Goal: Information Seeking & Learning: Check status

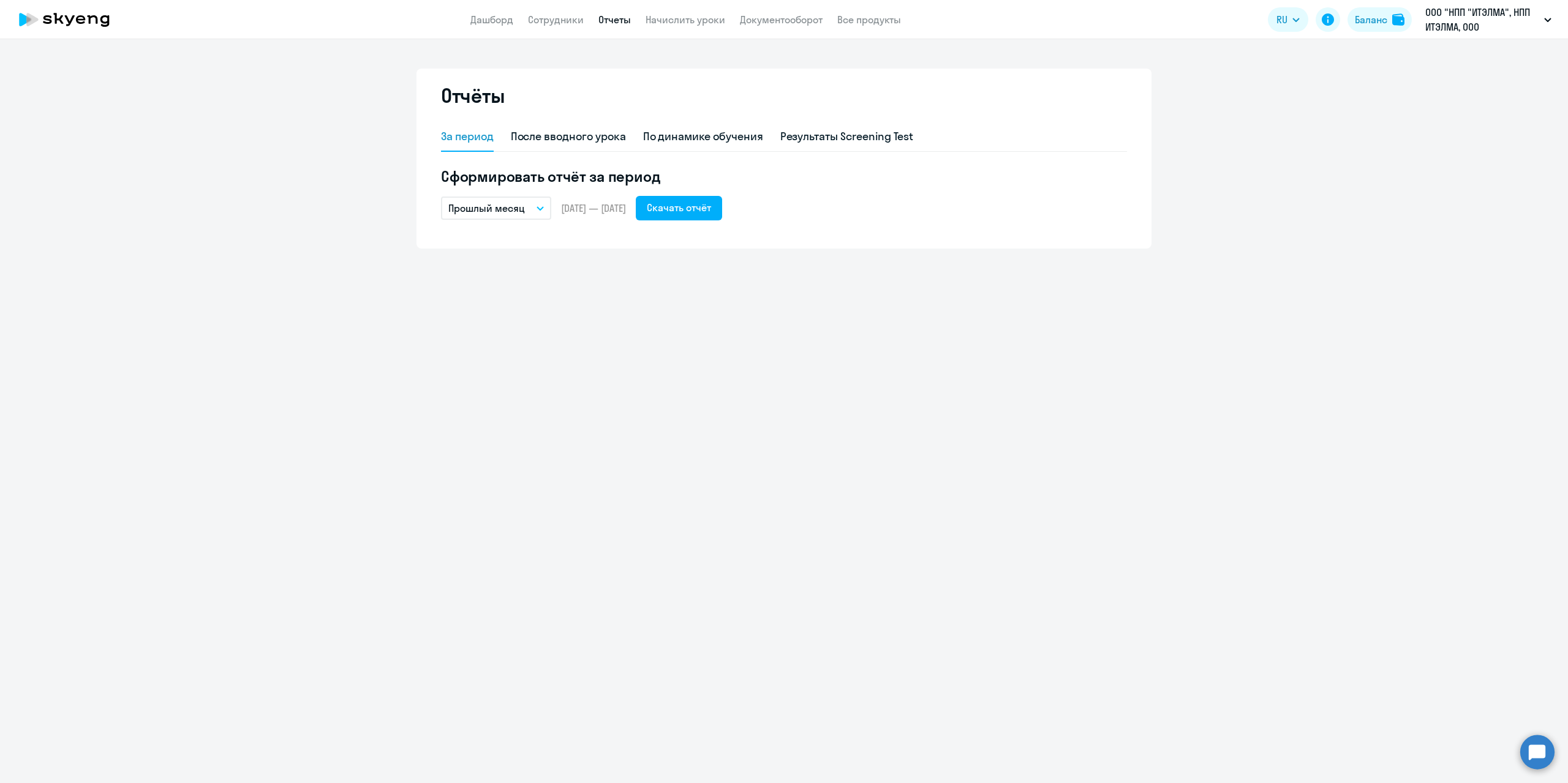
click at [554, 9] on app-header "Дашборд Сотрудники Отчеты Начислить уроки Документооборот Все продукты Дашборд …" at bounding box center [784, 20] width 1568 height 39
click at [482, 21] on link "Дашборд" at bounding box center [492, 19] width 43 height 12
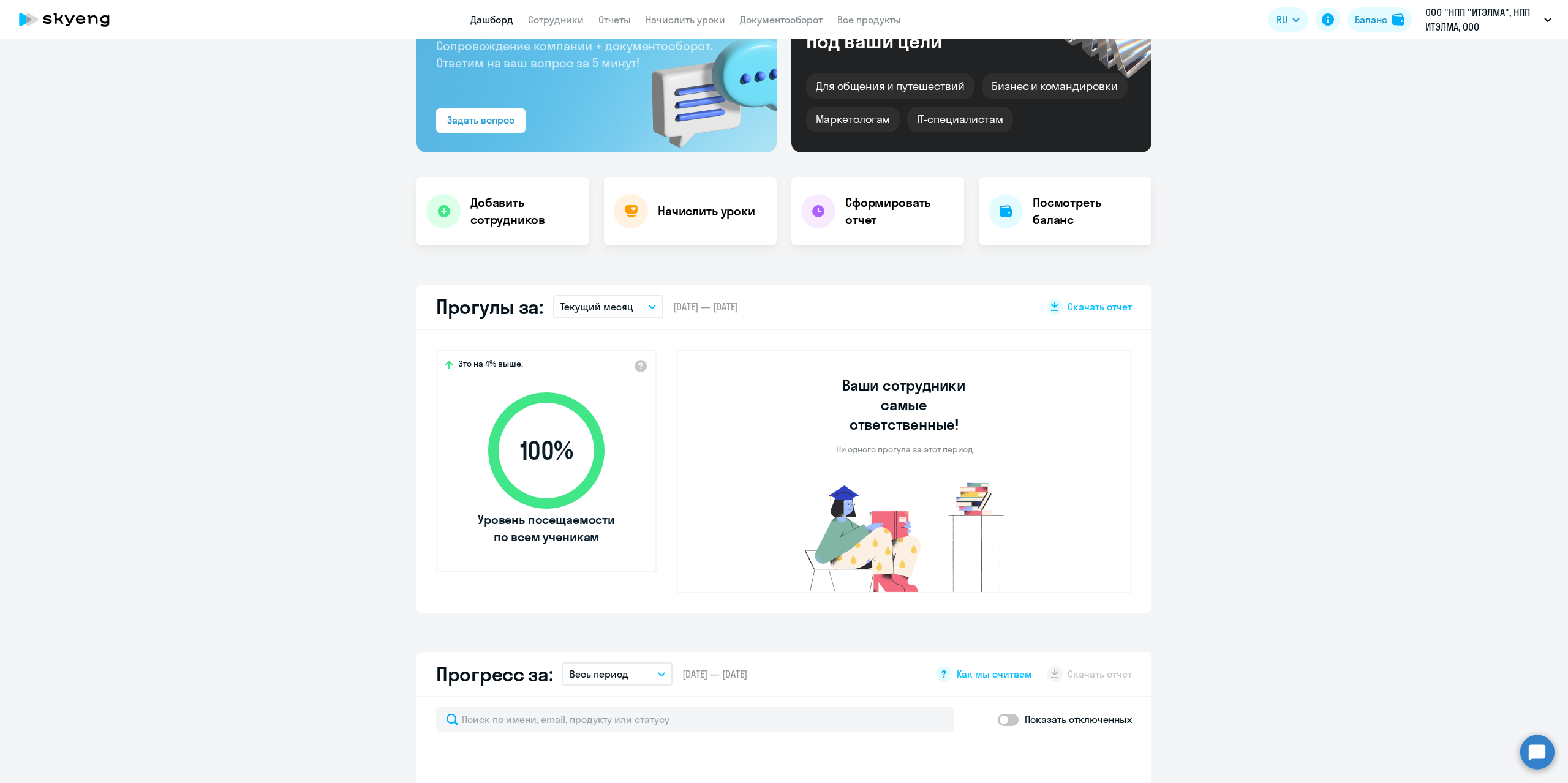
scroll to position [122, 0]
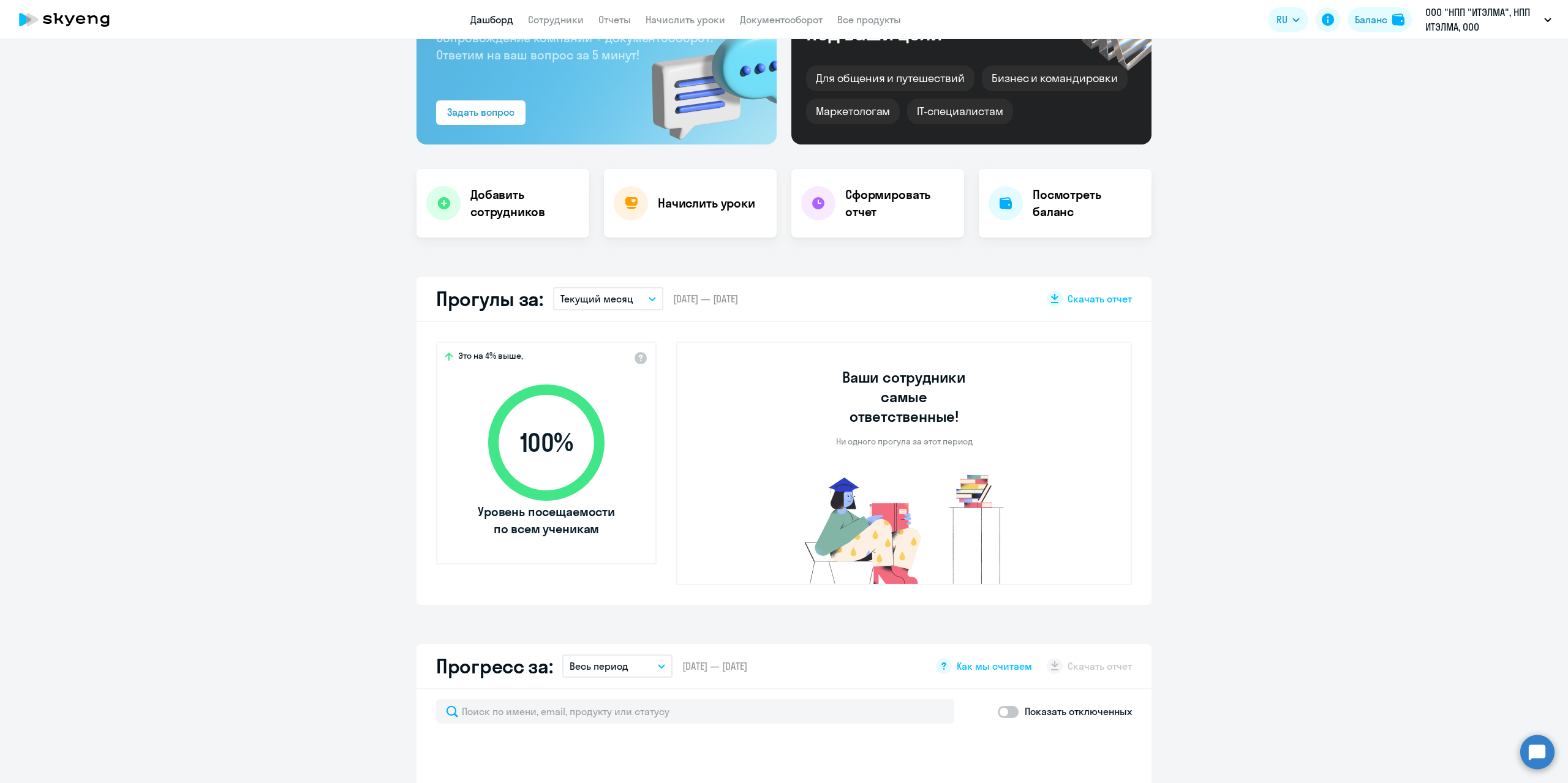
click at [649, 296] on button "Текущий месяц" at bounding box center [608, 298] width 110 height 23
click at [620, 397] on li "Текущий квартал" at bounding box center [607, 394] width 109 height 31
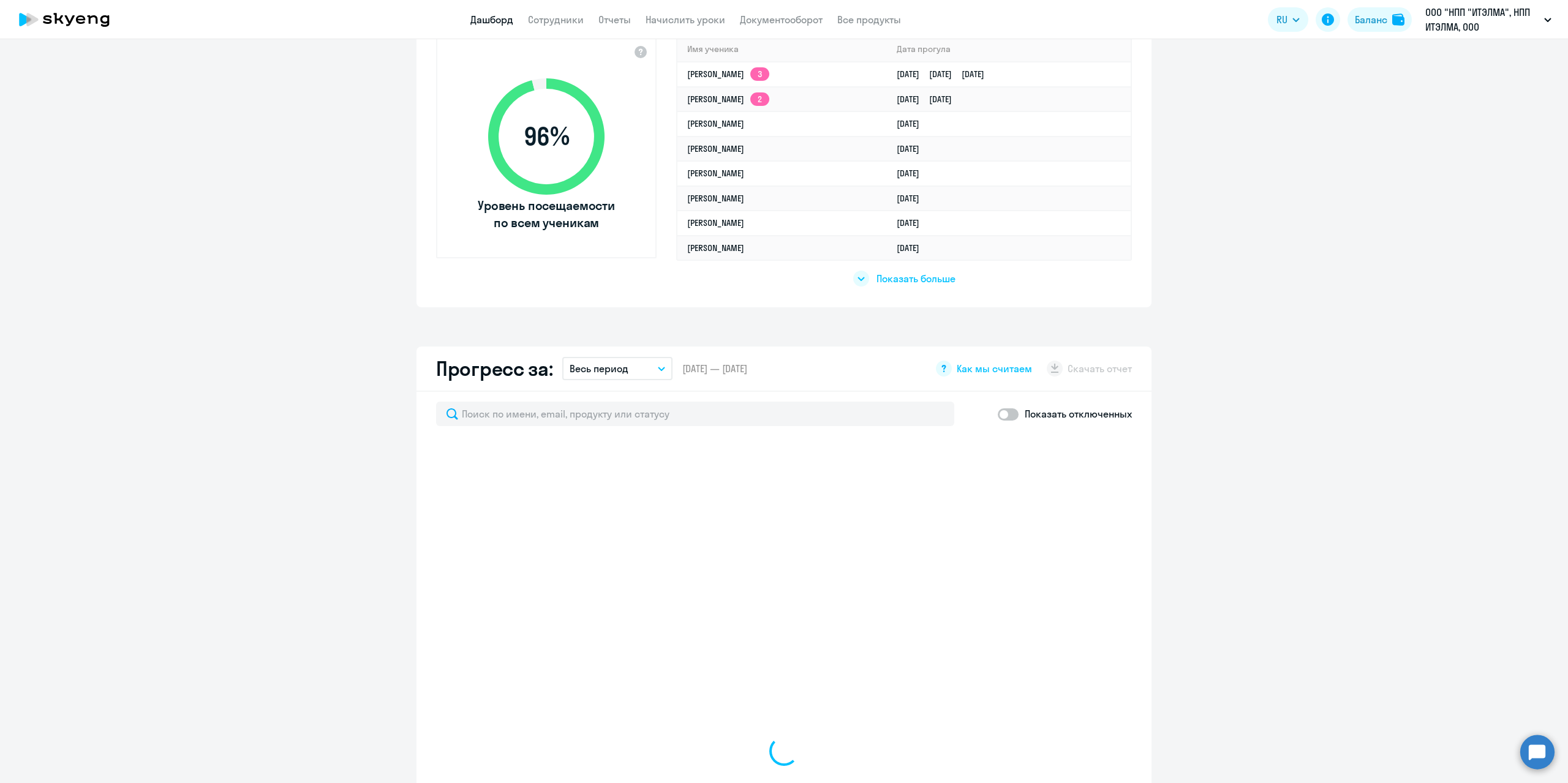
select select "30"
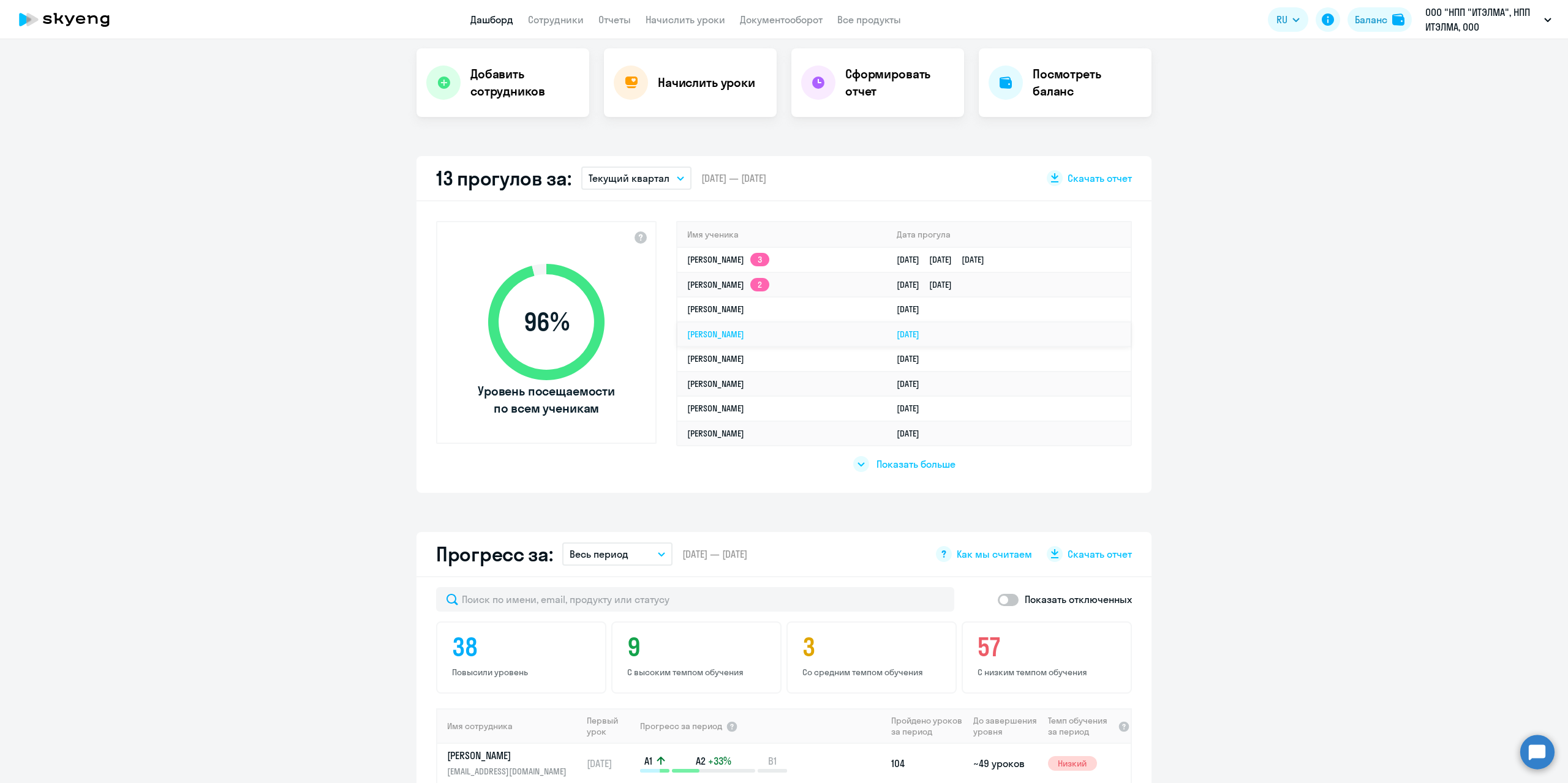
scroll to position [245, 0]
click at [421, 184] on div "13 прогулов за: Текущий квартал Текущий месяц Прошлый месяц Текущий квартал [GE…" at bounding box center [784, 177] width 735 height 46
drag, startPoint x: 394, startPoint y: 131, endPoint x: 662, endPoint y: 324, distance: 330.3
click at [662, 324] on div "Важные контакты Экспресс-чат поддержки Сопровождение компании + документооборот…" at bounding box center [784, 411] width 1568 height 744
click at [1188, 263] on app-truancy-attendance-dashboard "13 прогулов за: Текущий квартал Текущий месяц Прошлый месяц Текущий квартал [GE…" at bounding box center [784, 322] width 1568 height 337
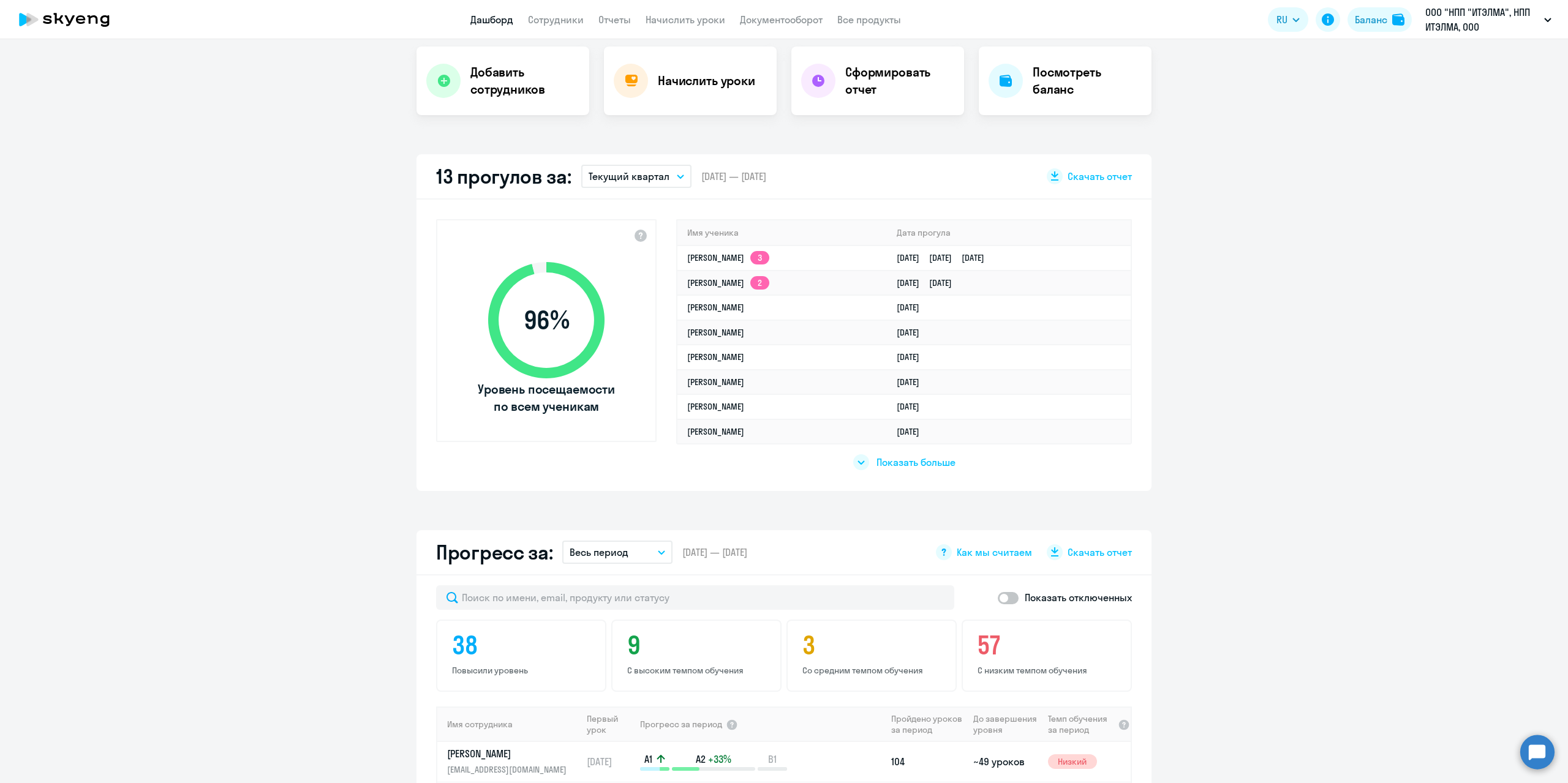
click at [1217, 192] on app-truancy-attendance-dashboard "13 прогулов за: Текущий квартал Текущий месяц Прошлый месяц Текущий квартал [GE…" at bounding box center [784, 322] width 1568 height 337
click at [659, 550] on icon "button" at bounding box center [662, 552] width 7 height 5
click at [637, 646] on li "Текущий квартал" at bounding box center [627, 648] width 129 height 31
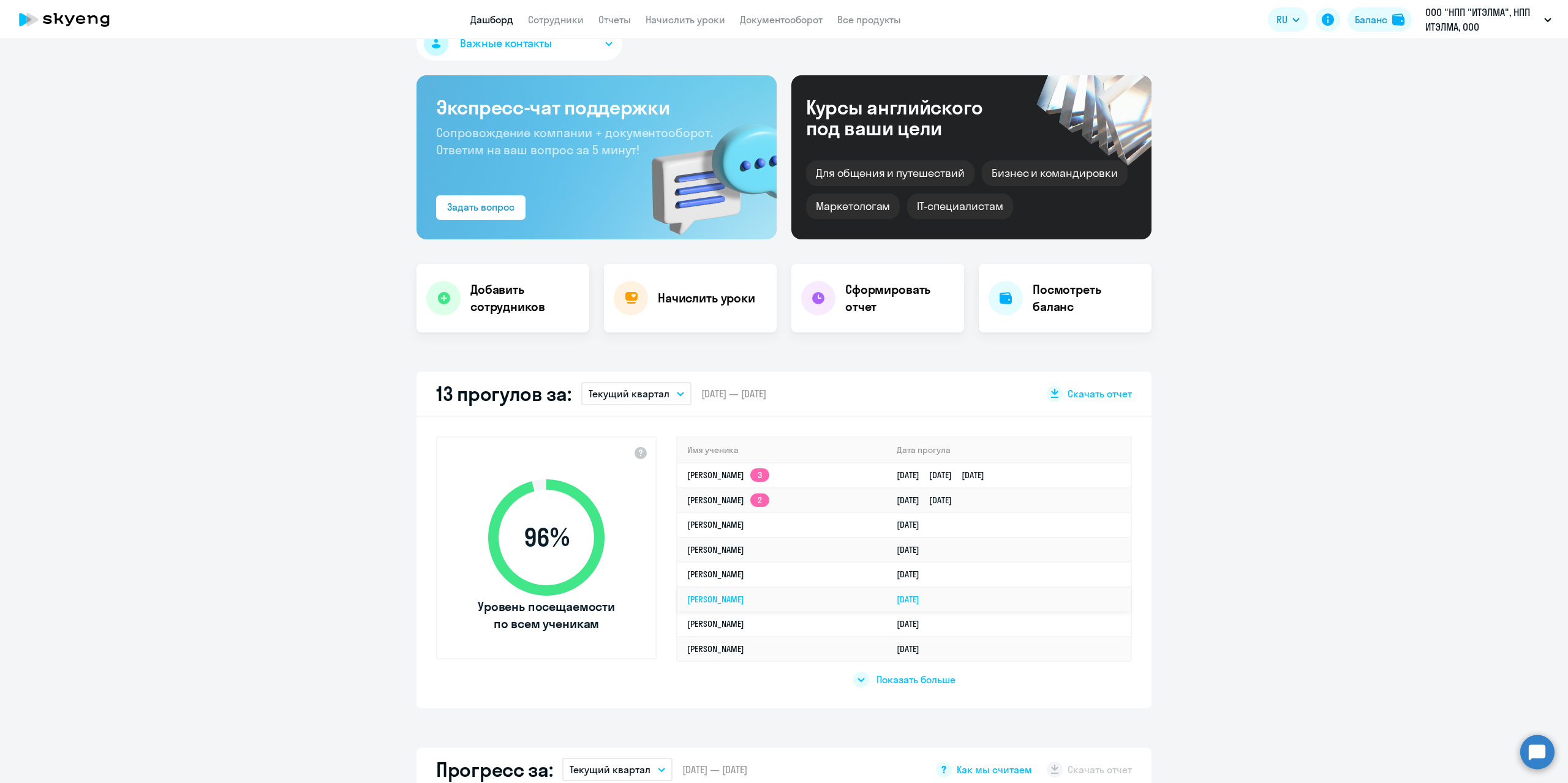
scroll to position [0, 0]
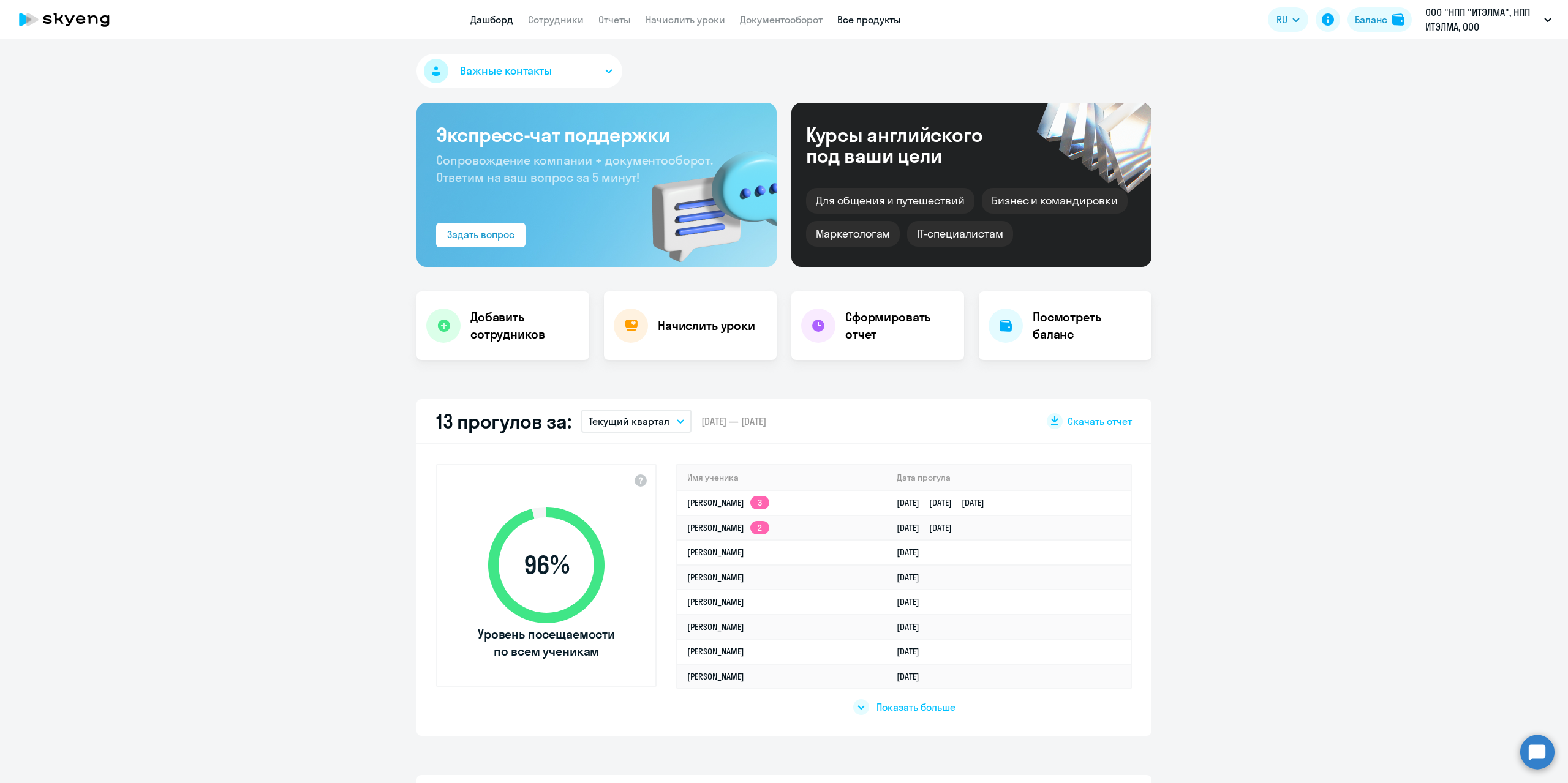
click at [891, 18] on link "Все продукты" at bounding box center [869, 19] width 64 height 12
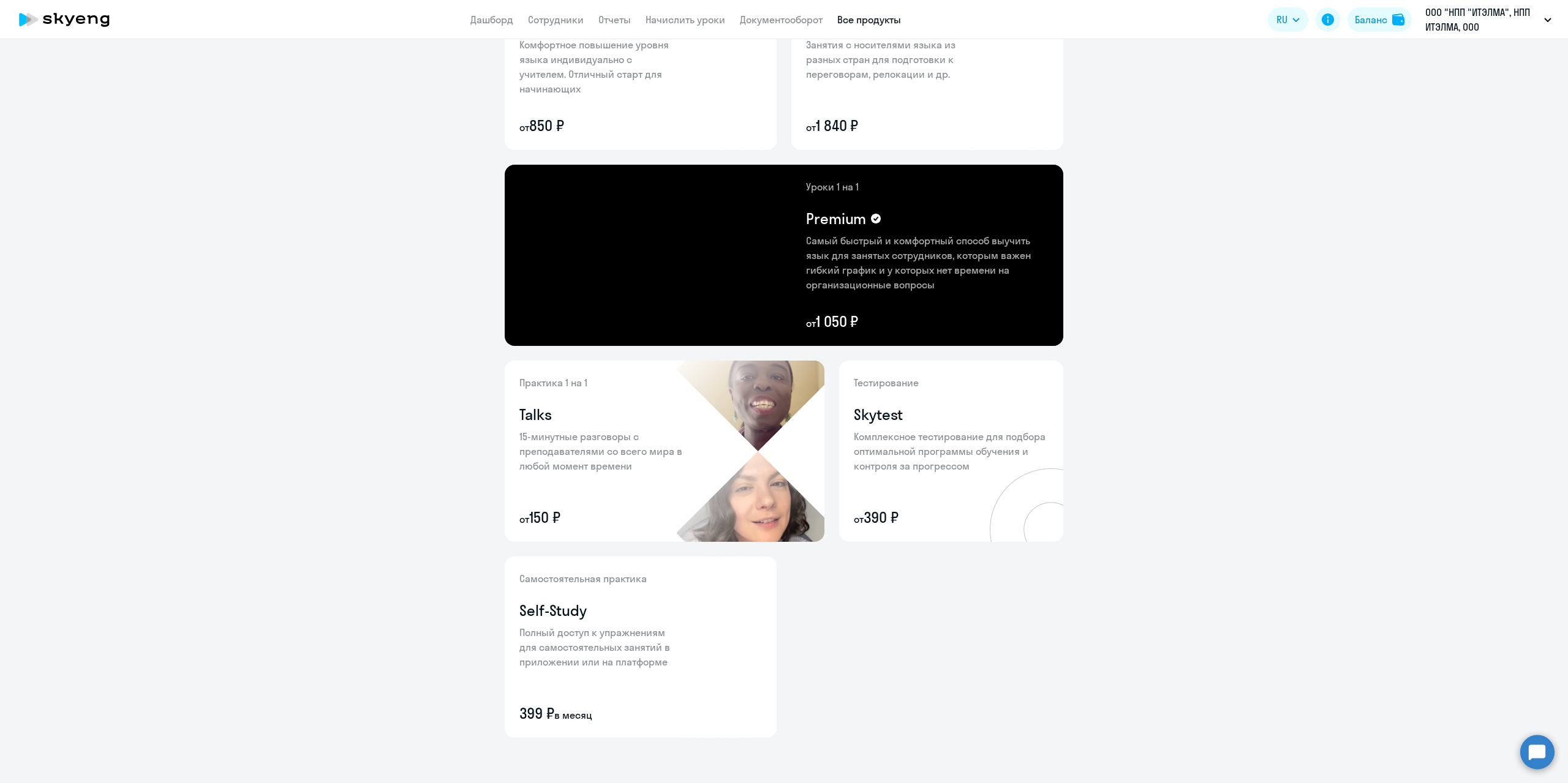
scroll to position [182, 0]
